Goal: Information Seeking & Learning: Learn about a topic

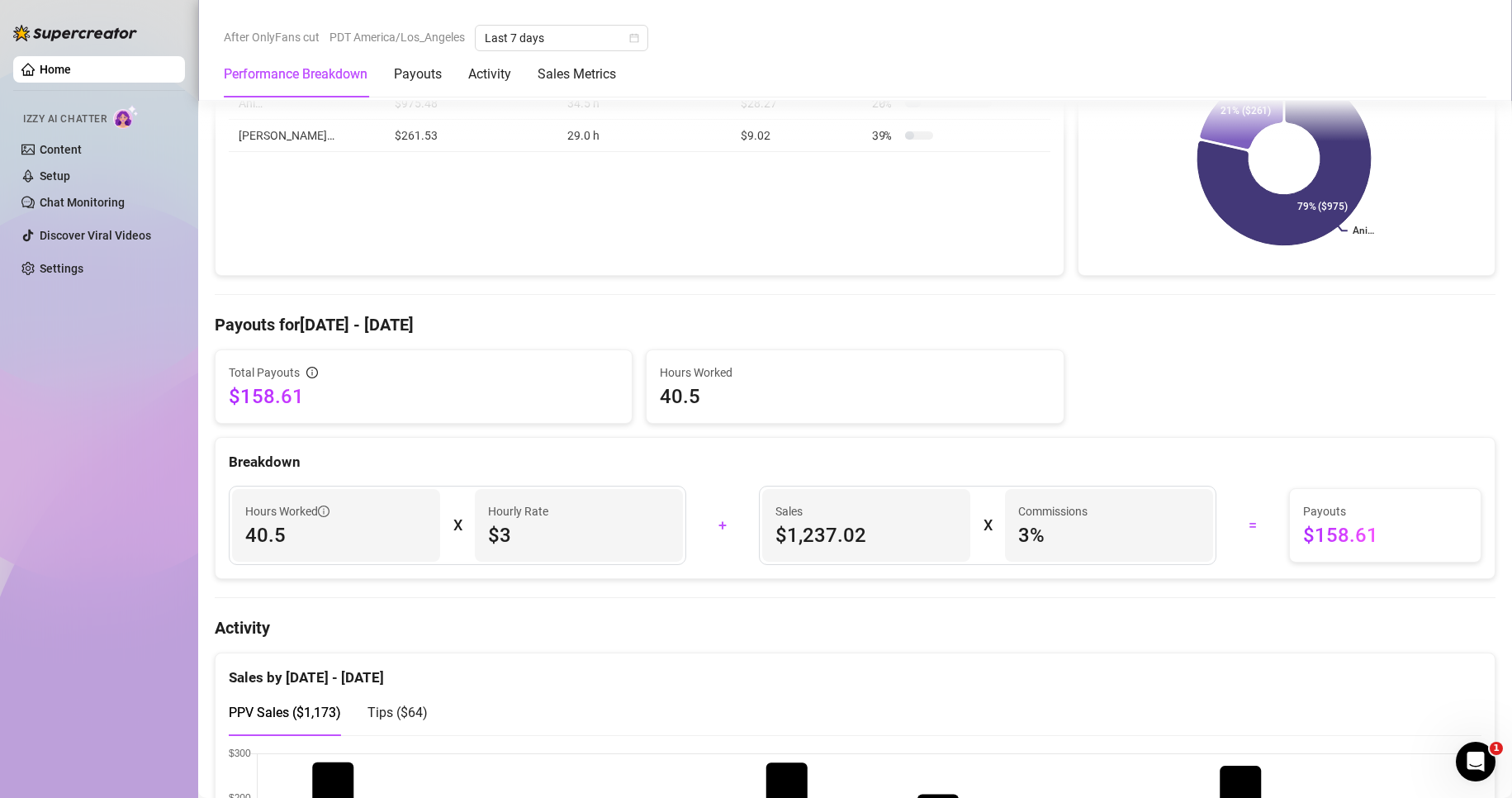
scroll to position [297, 0]
click at [634, 31] on span "Last 7 days" at bounding box center [562, 38] width 154 height 25
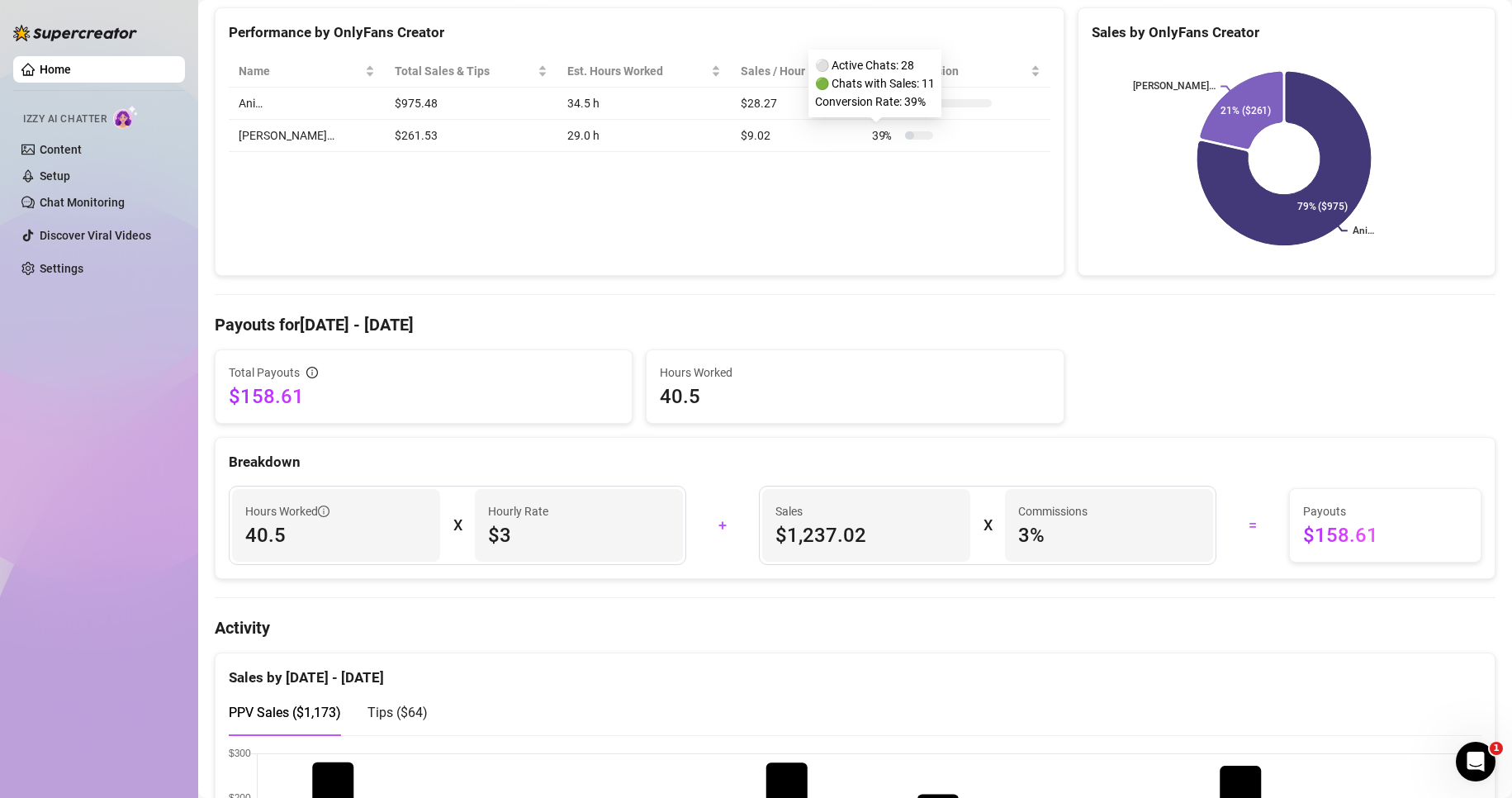
scroll to position [0, 0]
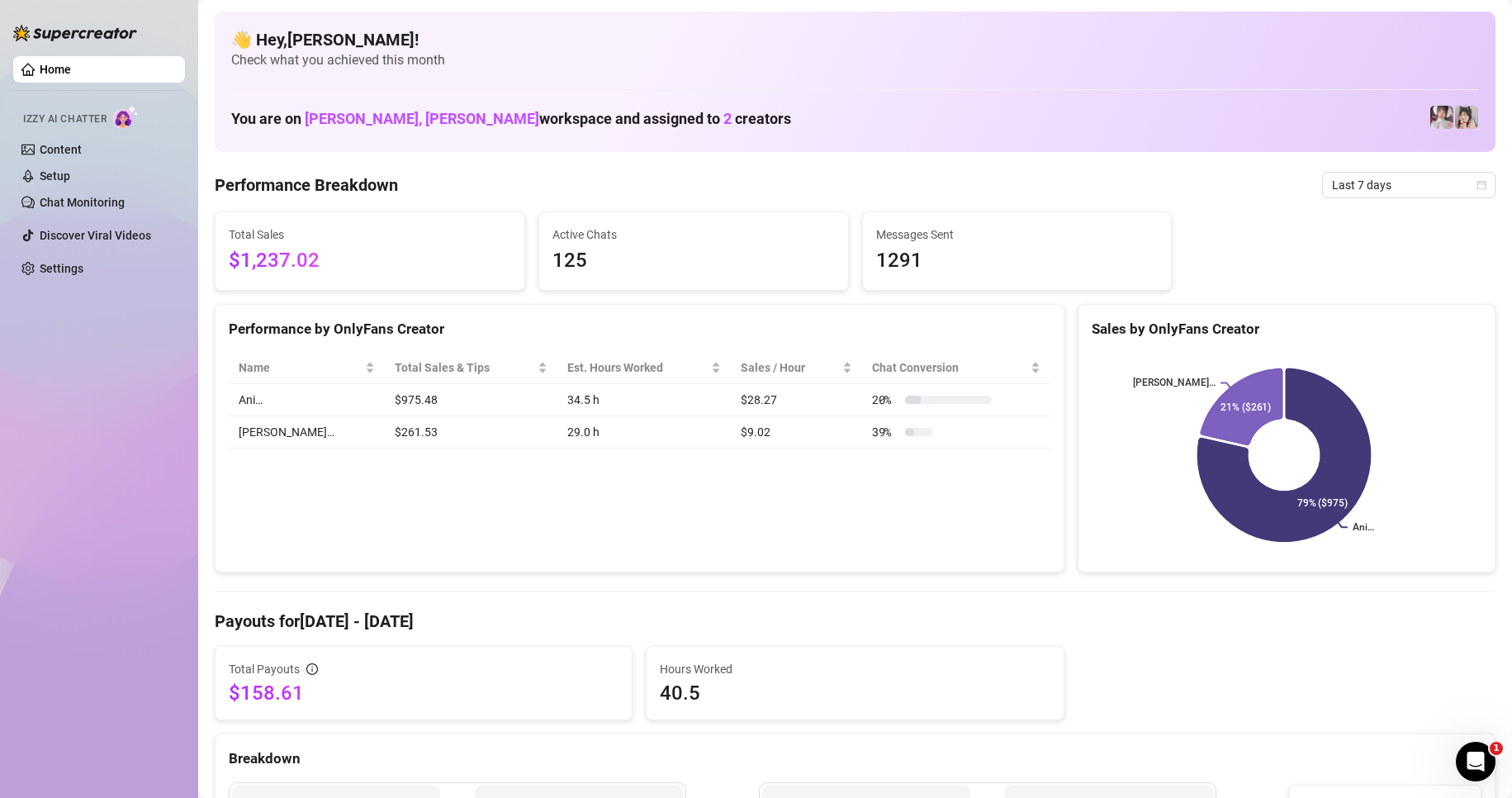
click at [562, 19] on div "👋 Hey, [PERSON_NAME] ! Check what you achieved this month You are on [PERSON_NA…" at bounding box center [855, 82] width 1281 height 141
click at [508, 26] on div "👋 Hey, [PERSON_NAME] ! Check what you achieved this month You are on [PERSON_NA…" at bounding box center [855, 82] width 1281 height 141
click at [569, 30] on h4 "👋 Hey, [PERSON_NAME] !" at bounding box center [855, 39] width 1248 height 23
drag, startPoint x: 605, startPoint y: 23, endPoint x: 615, endPoint y: 22, distance: 10.0
click at [610, 23] on div "👋 Hey, [PERSON_NAME] ! Check what you achieved this month You are on [PERSON_NA…" at bounding box center [855, 82] width 1281 height 141
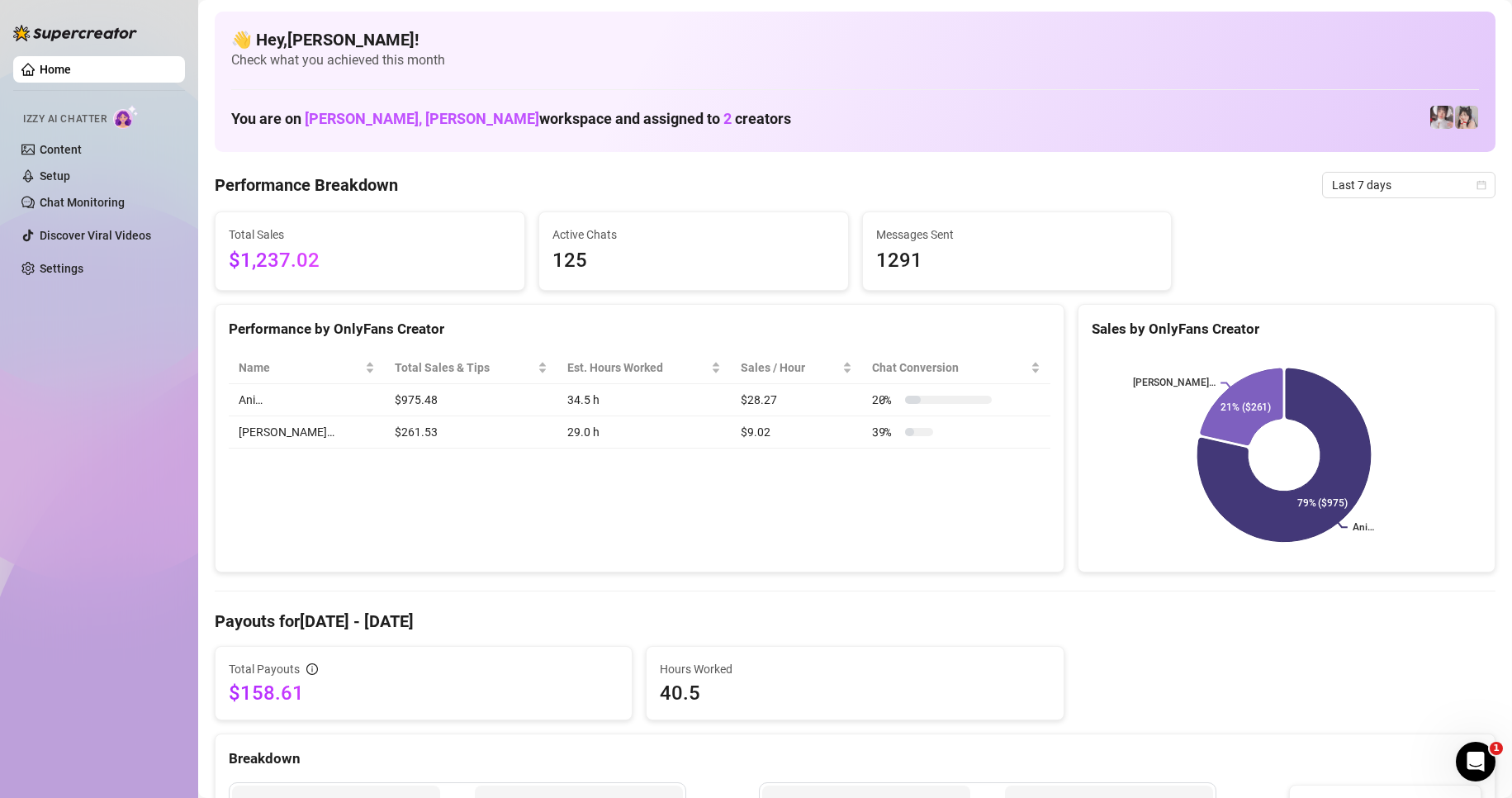
click at [628, 16] on div "👋 Hey, [PERSON_NAME] ! Check what you achieved this month You are on [PERSON_NA…" at bounding box center [855, 82] width 1281 height 141
click at [1477, 182] on icon "calendar" at bounding box center [1482, 184] width 10 height 10
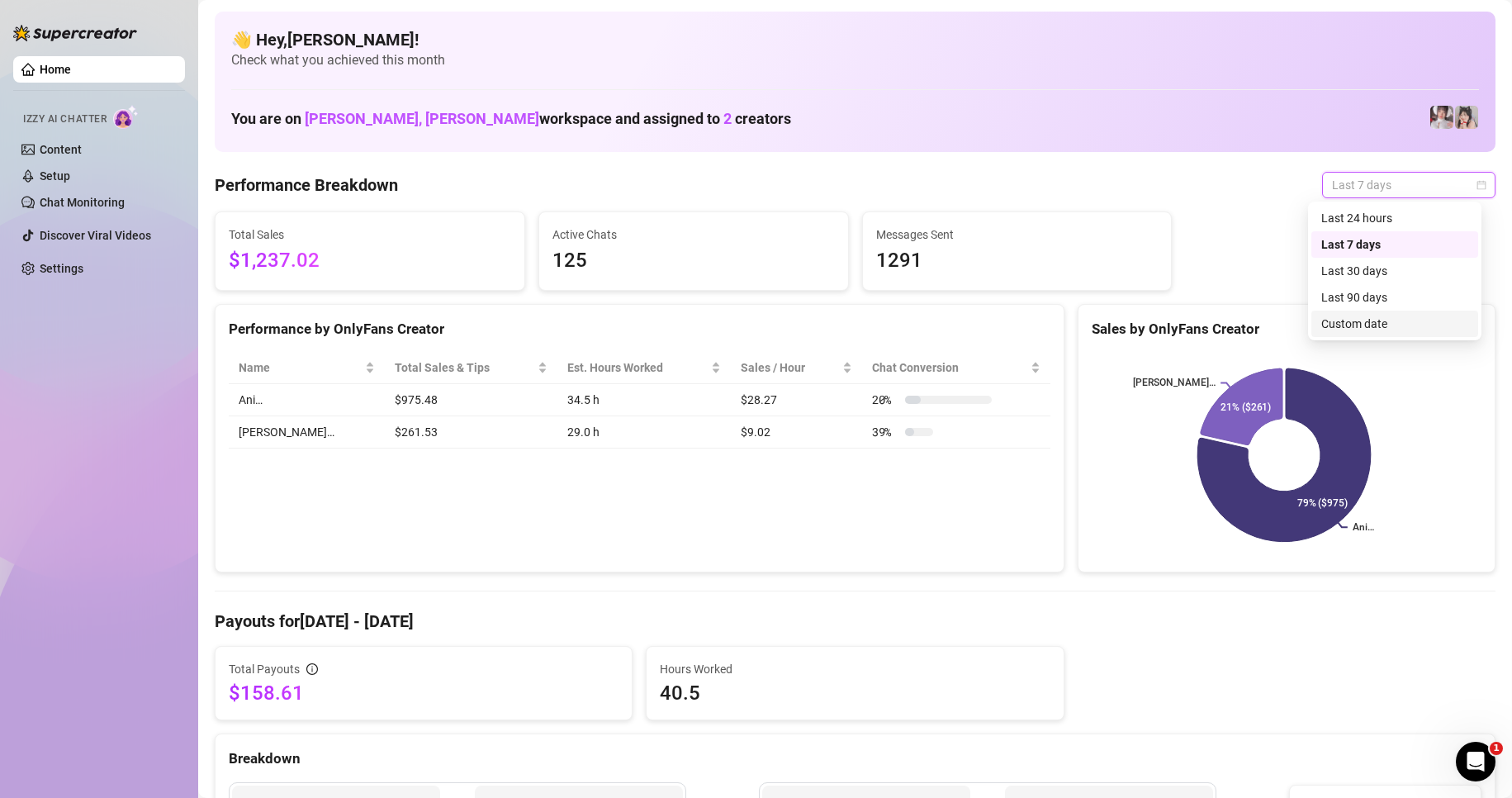
click at [1349, 316] on div "Custom date" at bounding box center [1395, 324] width 147 height 18
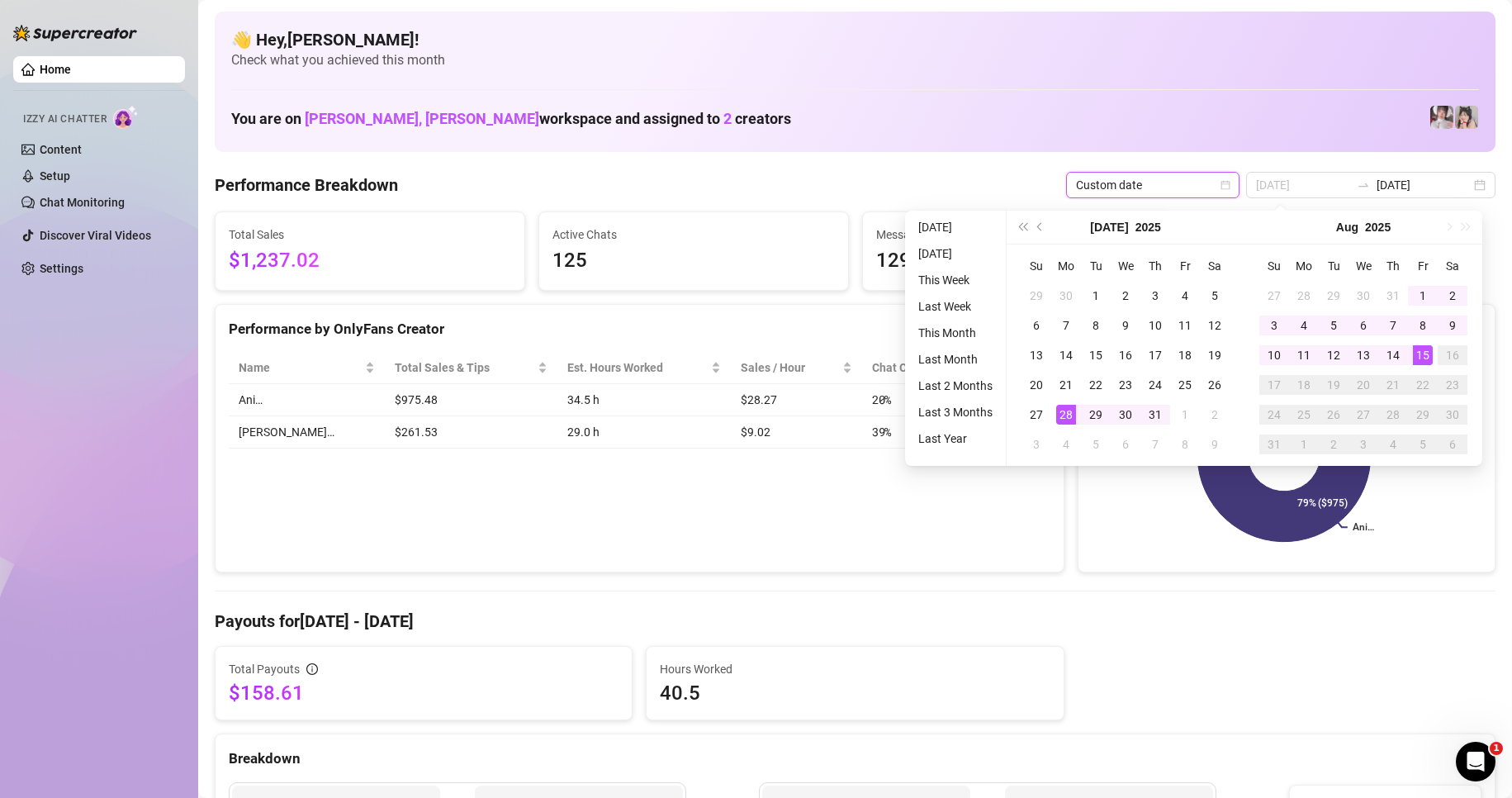
click at [1071, 416] on div "28" at bounding box center [1066, 414] width 20 height 20
type input "2025-07-28"
type input "2025-08-15"
click at [1420, 351] on div "15" at bounding box center [1423, 355] width 20 height 20
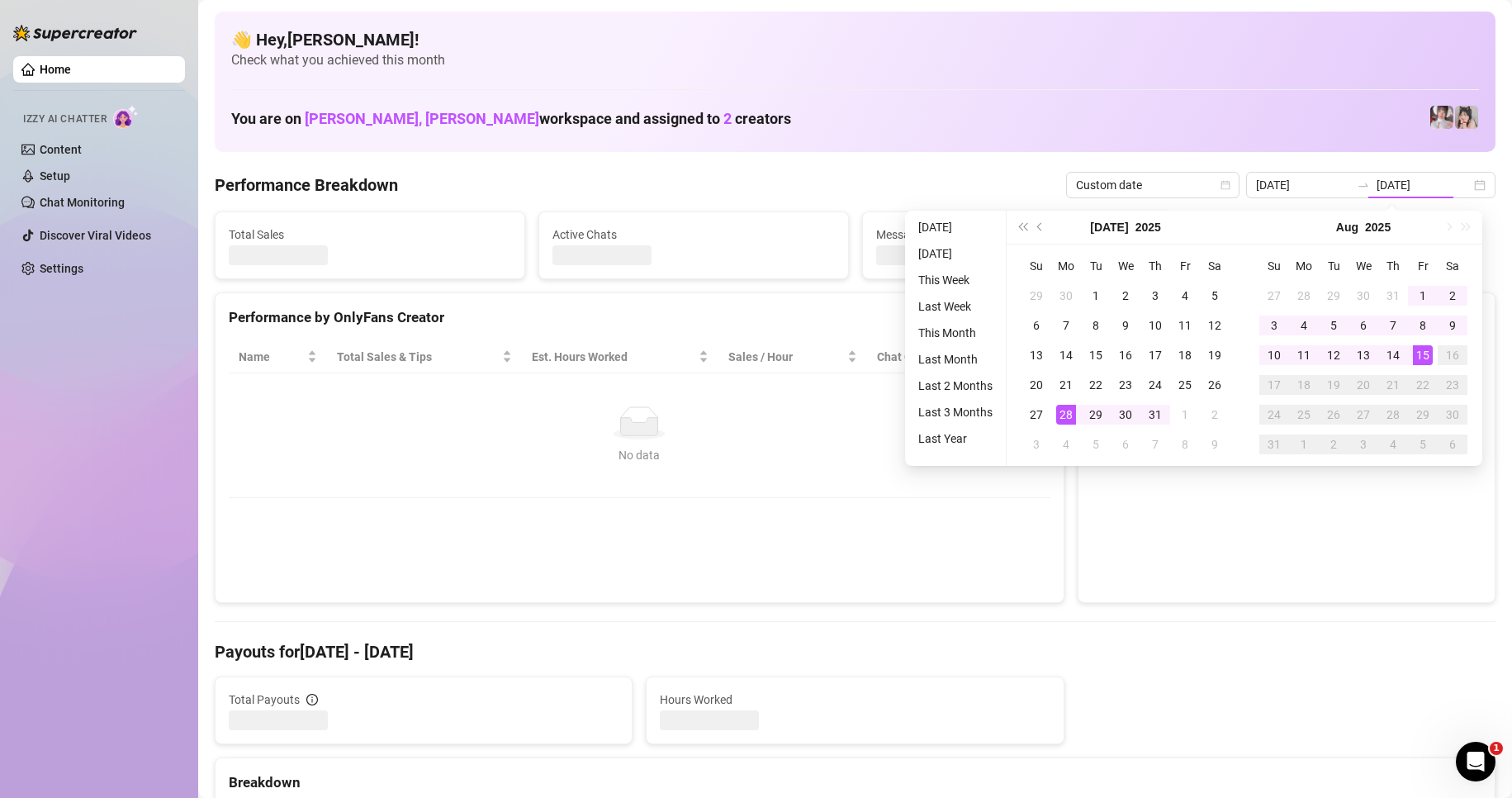
type input "2025-07-28"
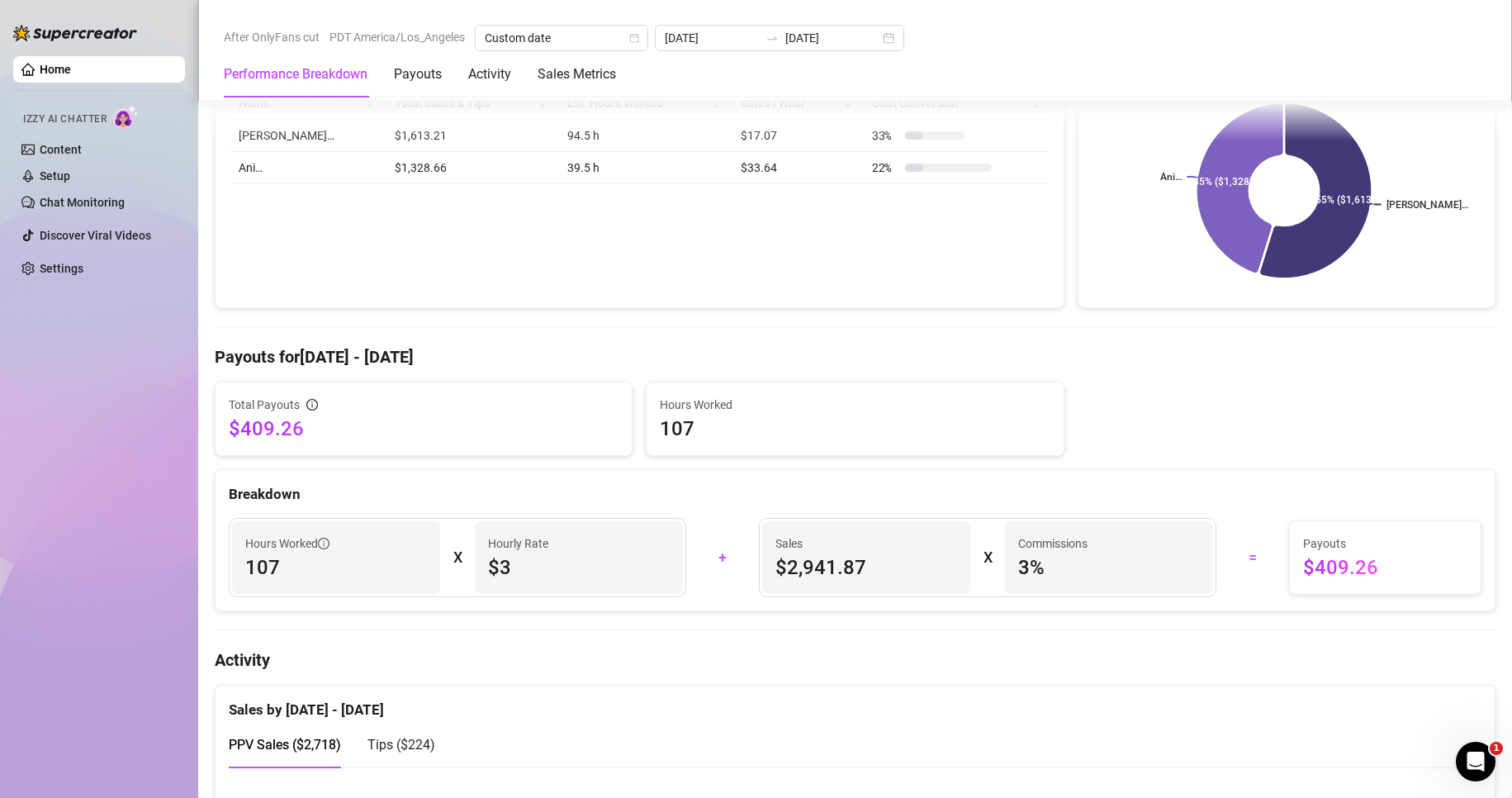
scroll to position [264, 0]
click at [600, 77] on Metrics "Sales Metrics" at bounding box center [577, 74] width 78 height 20
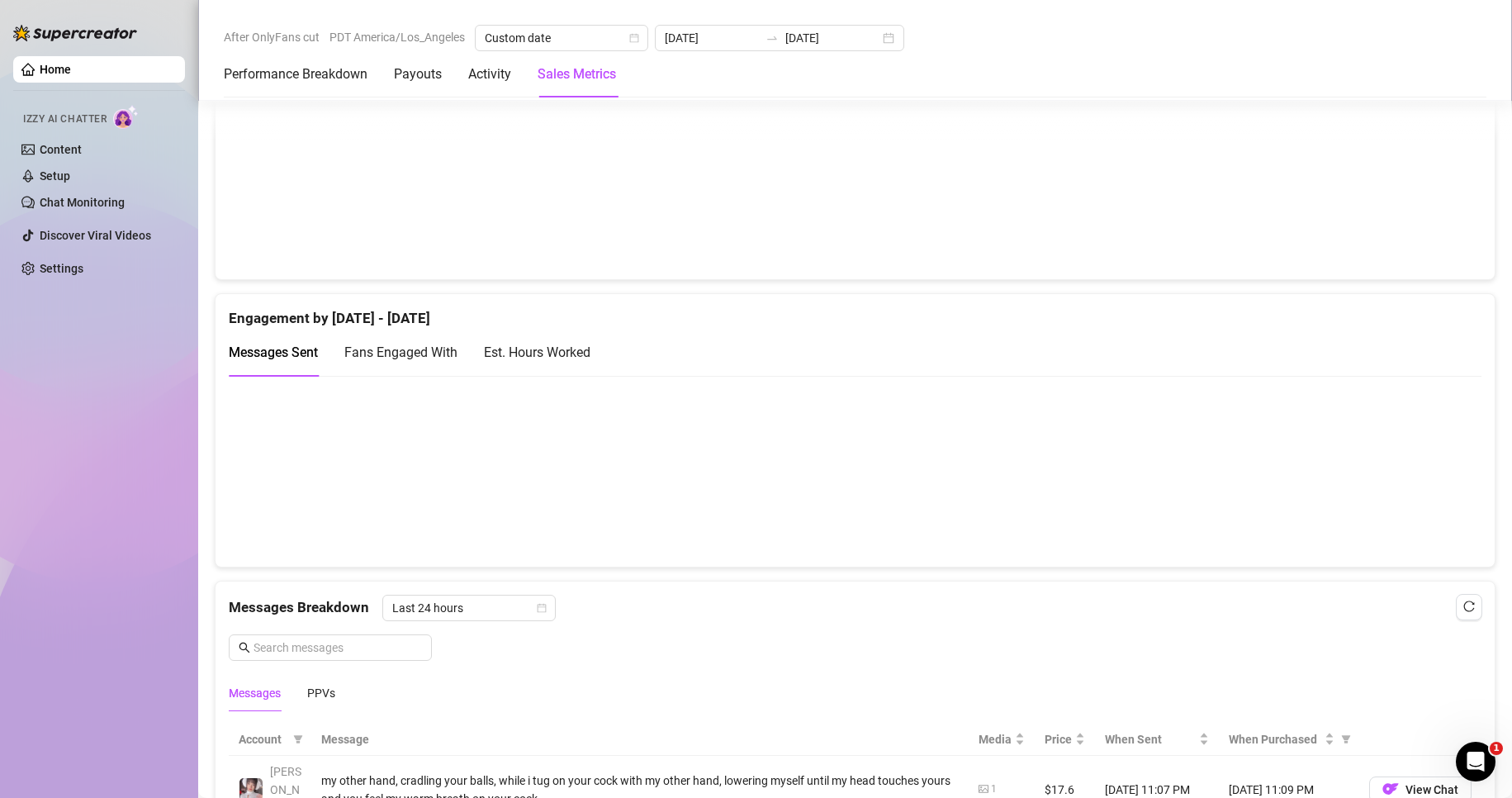
scroll to position [939, 0]
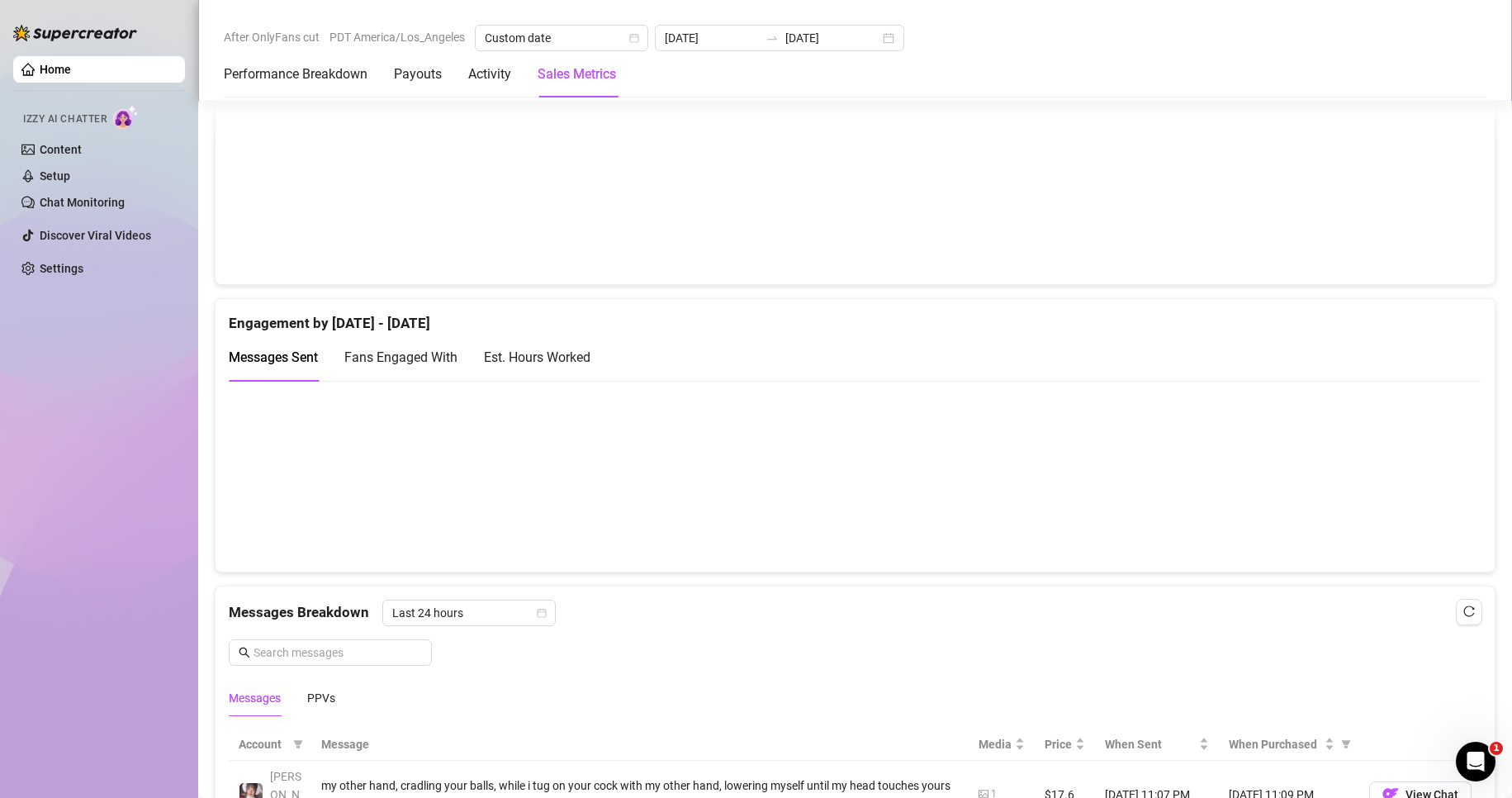
click at [537, 357] on div "Est. Hours Worked" at bounding box center [537, 358] width 107 height 21
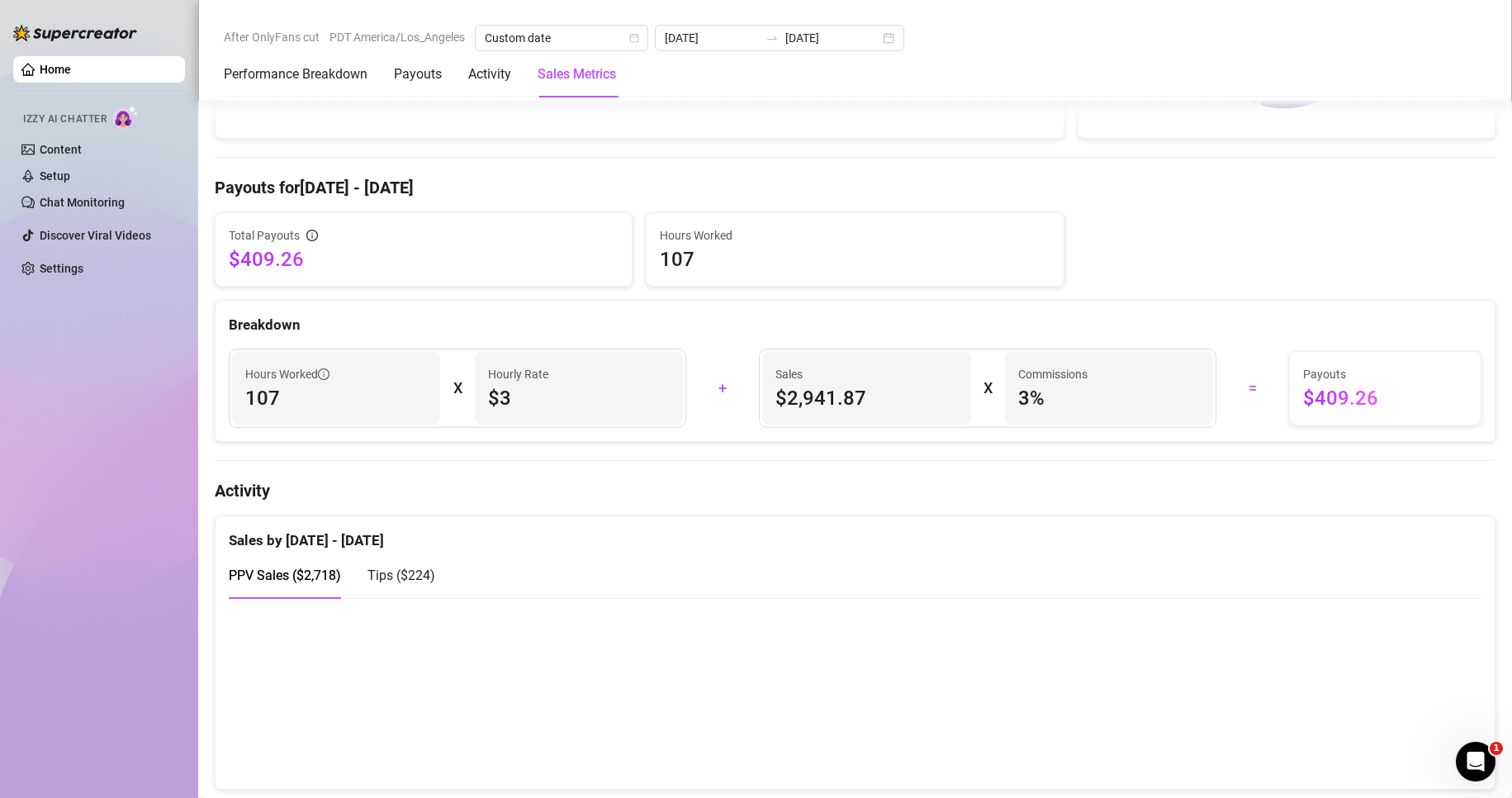
scroll to position [0, 0]
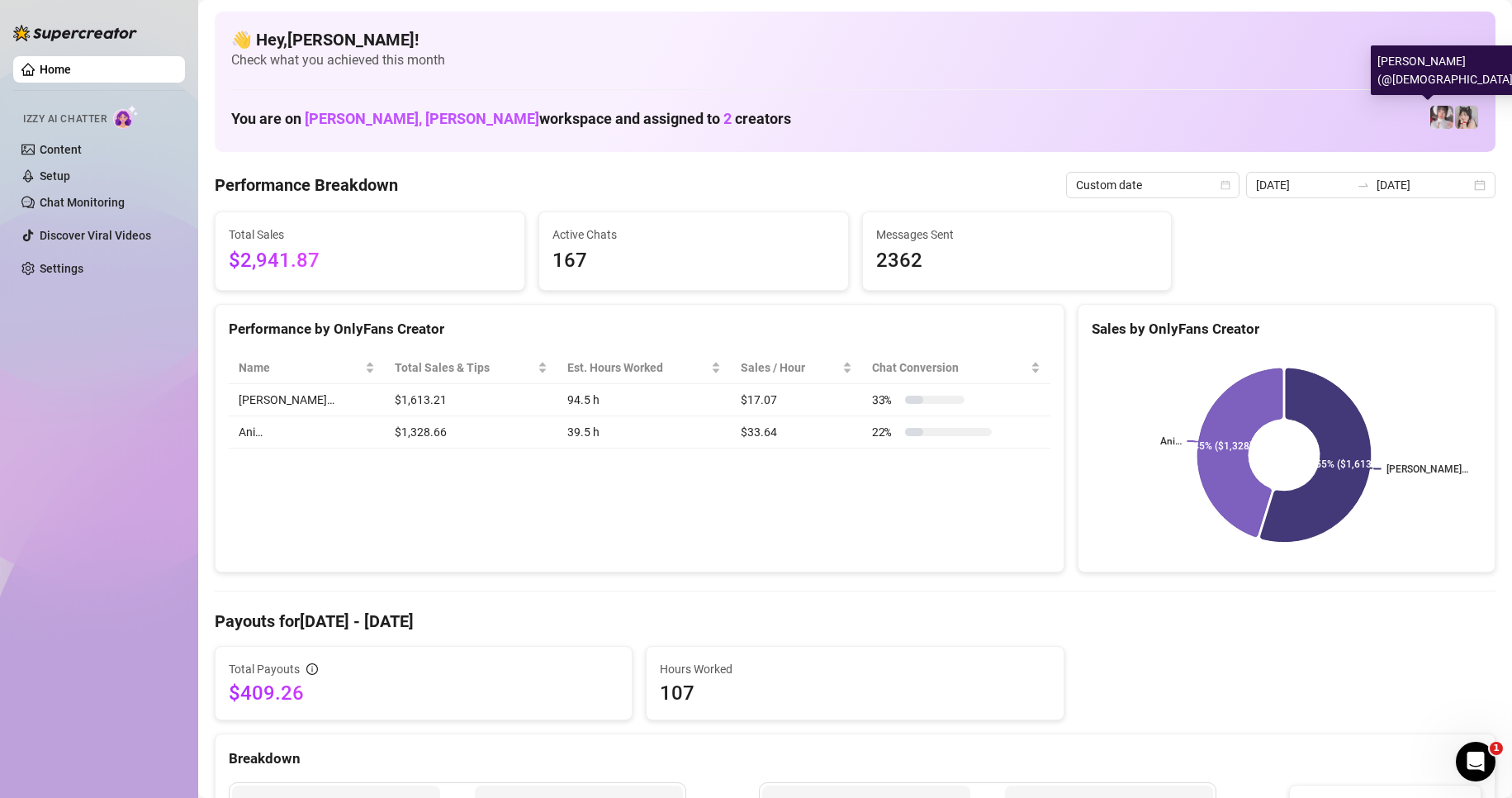
click at [1430, 115] on img at bounding box center [1442, 117] width 23 height 23
click at [1456, 114] on img at bounding box center [1467, 117] width 23 height 23
click at [43, 148] on link "Content" at bounding box center [61, 149] width 43 height 13
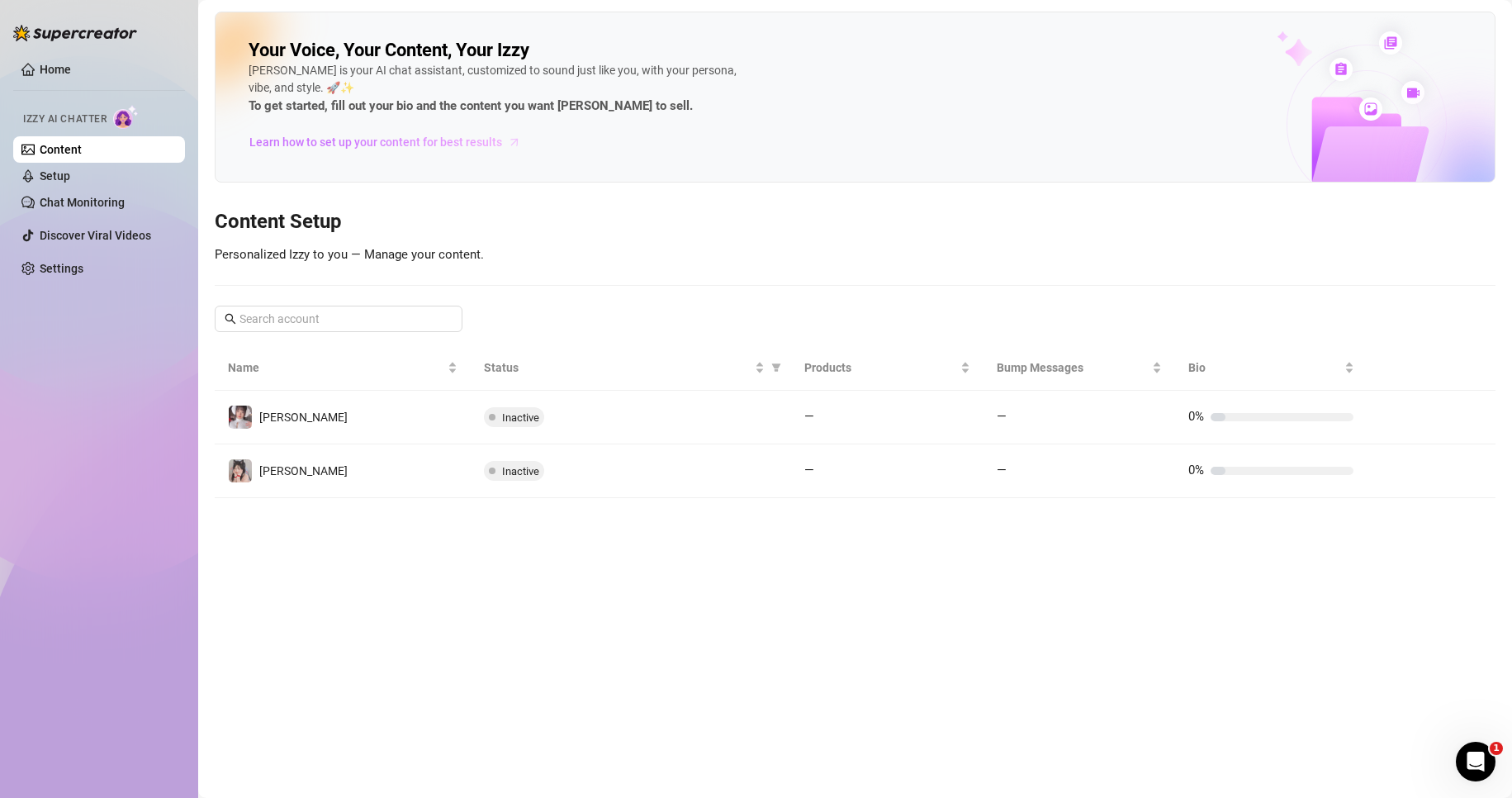
click at [429, 145] on span "Learn how to set up your content for best results" at bounding box center [375, 142] width 253 height 18
